Goal: Task Accomplishment & Management: Use online tool/utility

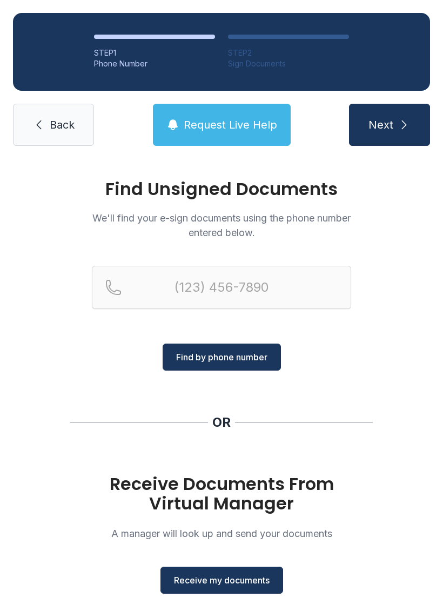
click at [239, 589] on button "Receive my documents" at bounding box center [222, 580] width 123 height 27
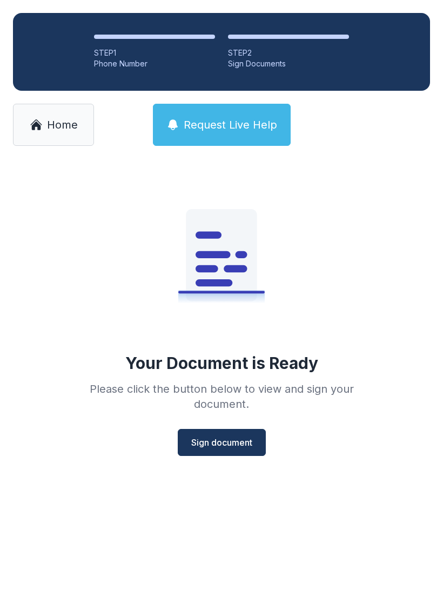
click at [231, 432] on button "Sign document" at bounding box center [222, 442] width 88 height 27
click at [236, 444] on span "Sign document" at bounding box center [221, 442] width 61 height 13
click at [39, 129] on icon at bounding box center [35, 125] width 9 height 9
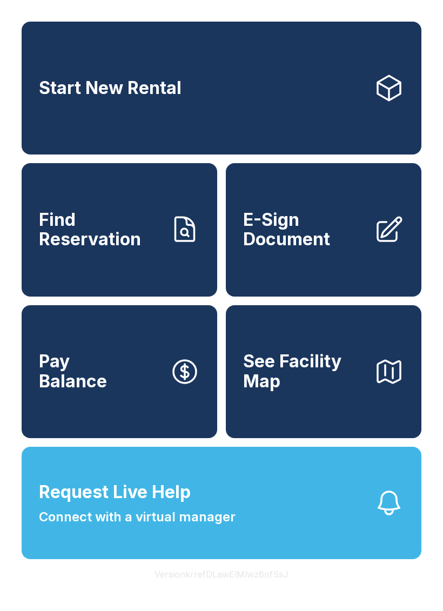
click at [350, 248] on span "E-Sign Document" at bounding box center [304, 229] width 122 height 39
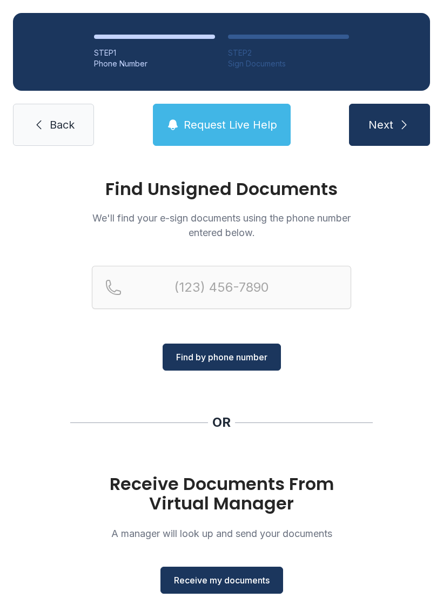
click at [227, 587] on button "Receive my documents" at bounding box center [222, 580] width 123 height 27
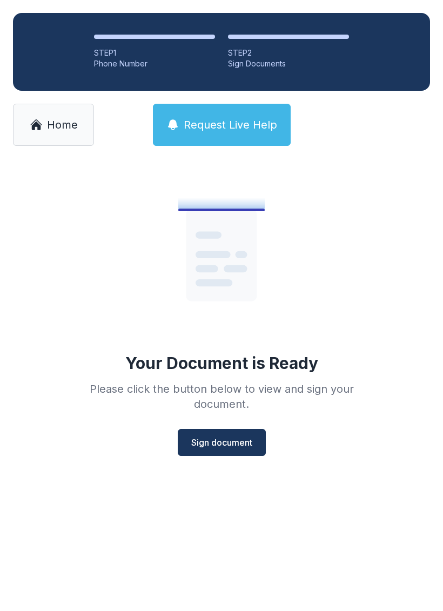
click at [229, 440] on span "Sign document" at bounding box center [221, 442] width 61 height 13
